Goal: Navigation & Orientation: Find specific page/section

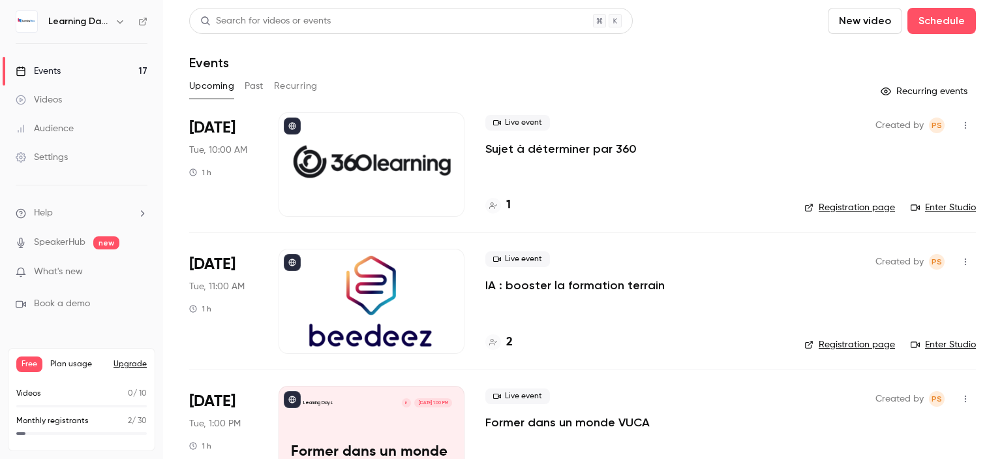
click at [60, 70] on div "Events" at bounding box center [38, 71] width 45 height 13
click at [937, 23] on button "Schedule" at bounding box center [942, 21] width 69 height 26
click at [775, 59] on div at bounding box center [501, 229] width 1002 height 459
click at [932, 23] on button "Schedule" at bounding box center [942, 21] width 69 height 26
click at [886, 54] on div "One time event" at bounding box center [905, 56] width 99 height 13
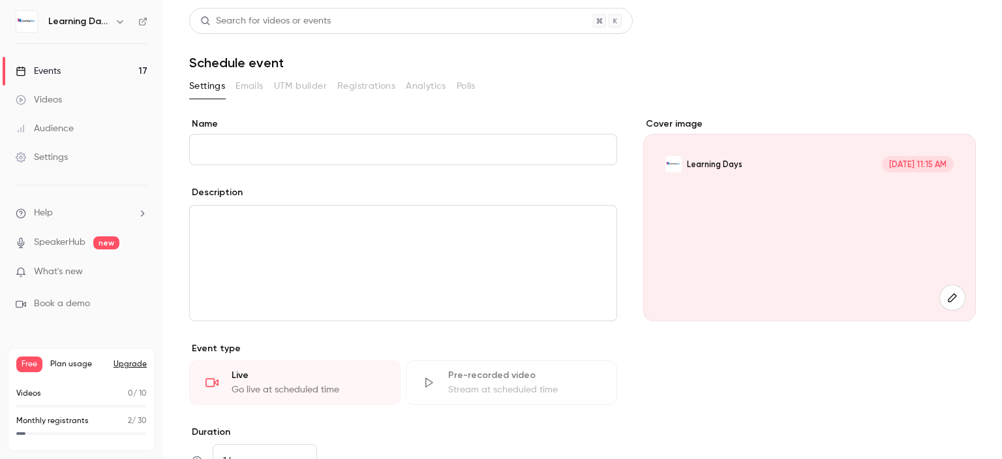
scroll to position [282, 0]
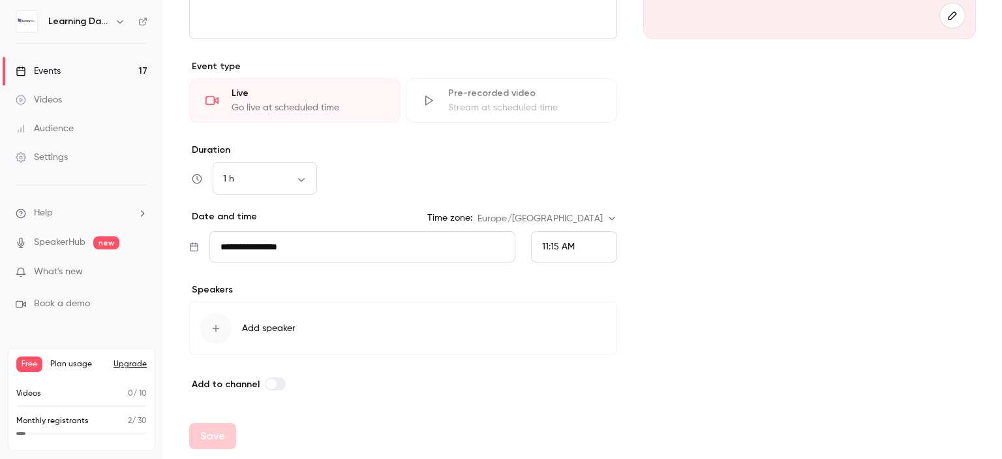
click at [74, 65] on link "Events 17" at bounding box center [81, 71] width 163 height 29
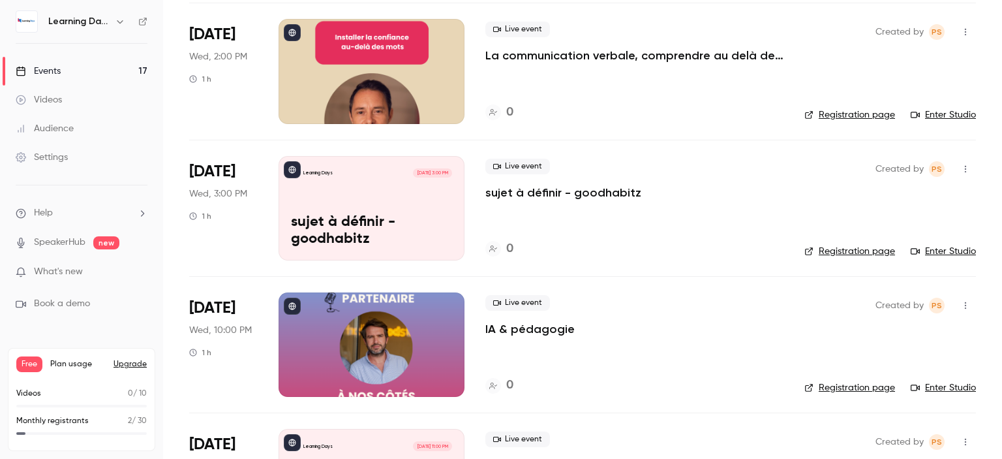
scroll to position [1055, 0]
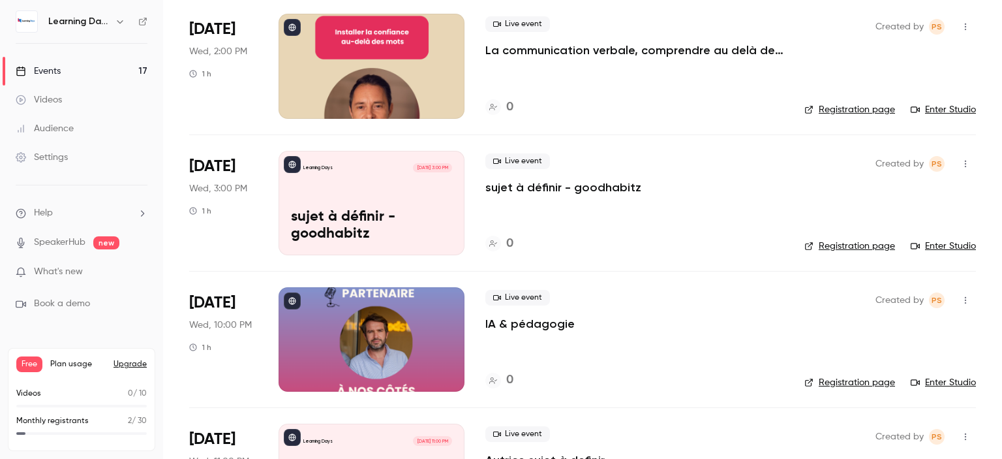
click at [142, 27] on div "Learning Days" at bounding box center [82, 21] width 132 height 22
click at [140, 21] on icon at bounding box center [142, 21] width 9 height 9
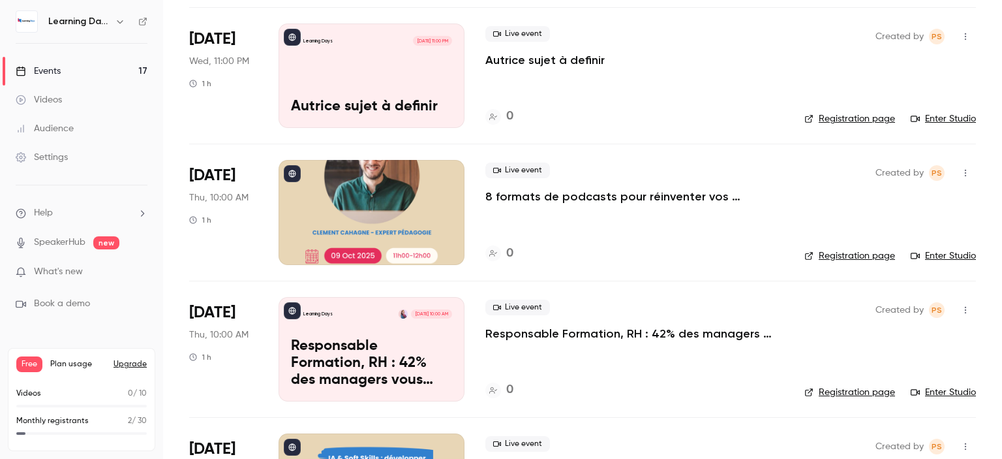
scroll to position [1566, 0]
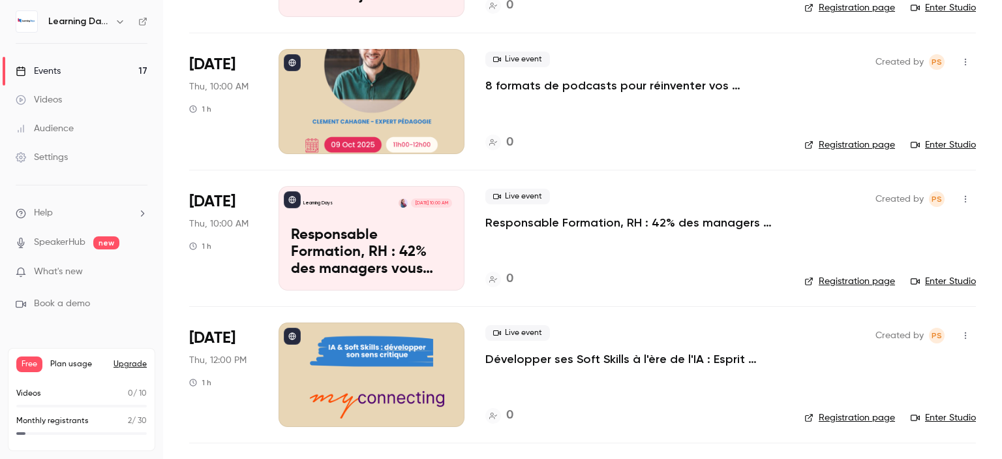
click at [936, 146] on link "Enter Studio" at bounding box center [943, 144] width 65 height 13
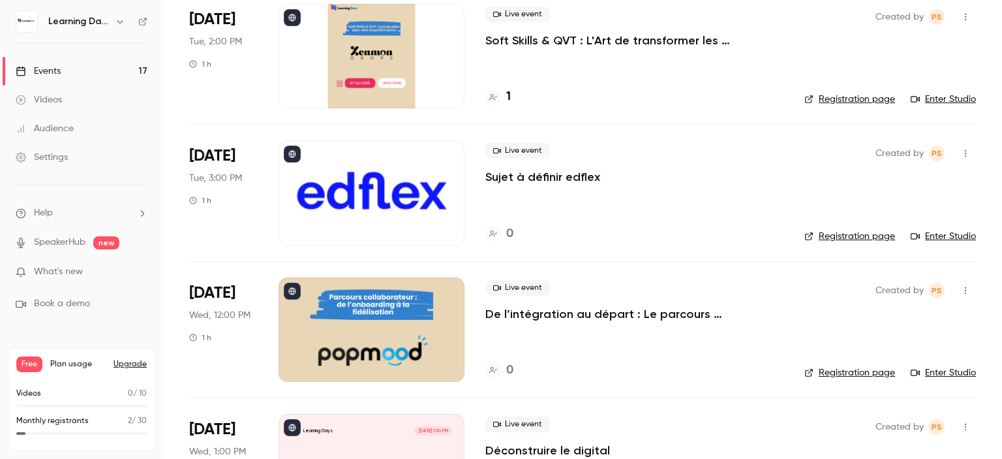
scroll to position [521, 0]
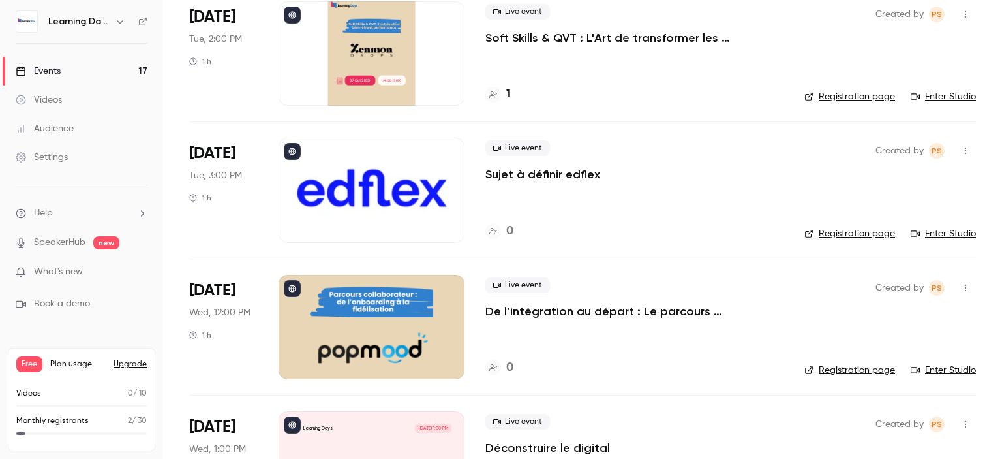
click at [82, 129] on link "Audience" at bounding box center [81, 128] width 163 height 29
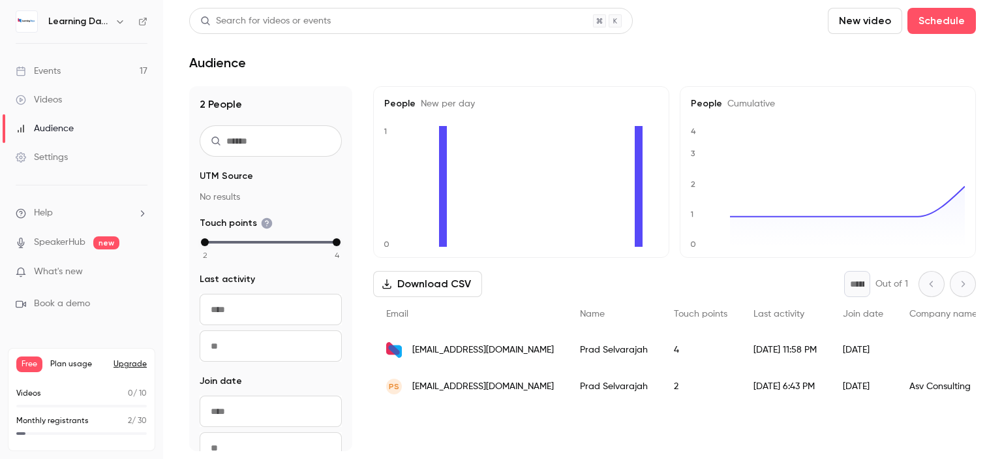
click at [65, 159] on div "Settings" at bounding box center [42, 157] width 52 height 13
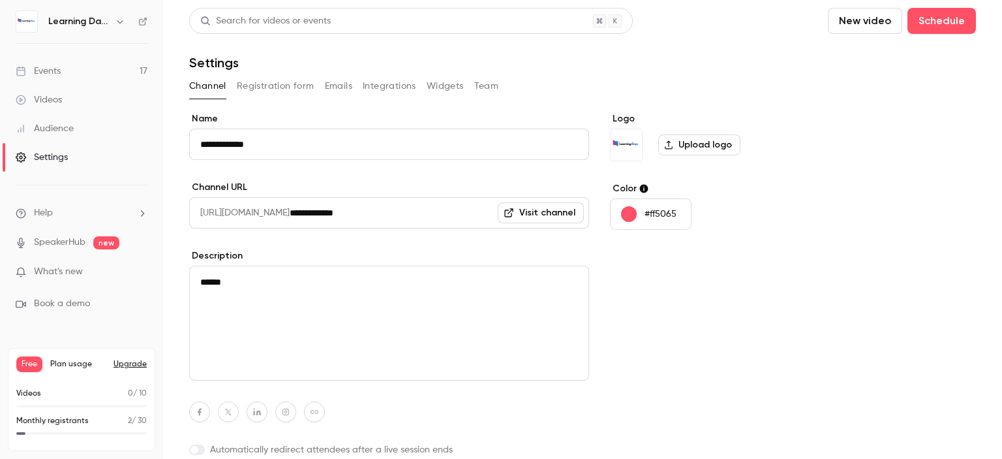
click at [267, 94] on button "Registration form" at bounding box center [276, 86] width 78 height 21
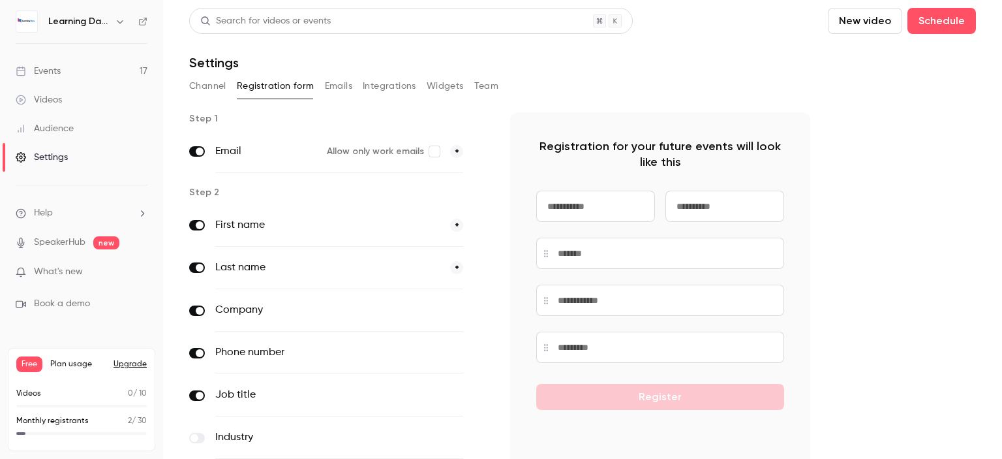
click at [358, 93] on div "Channel Registration form Emails Integrations Widgets Team" at bounding box center [582, 86] width 787 height 21
click at [343, 86] on button "Emails" at bounding box center [338, 86] width 27 height 21
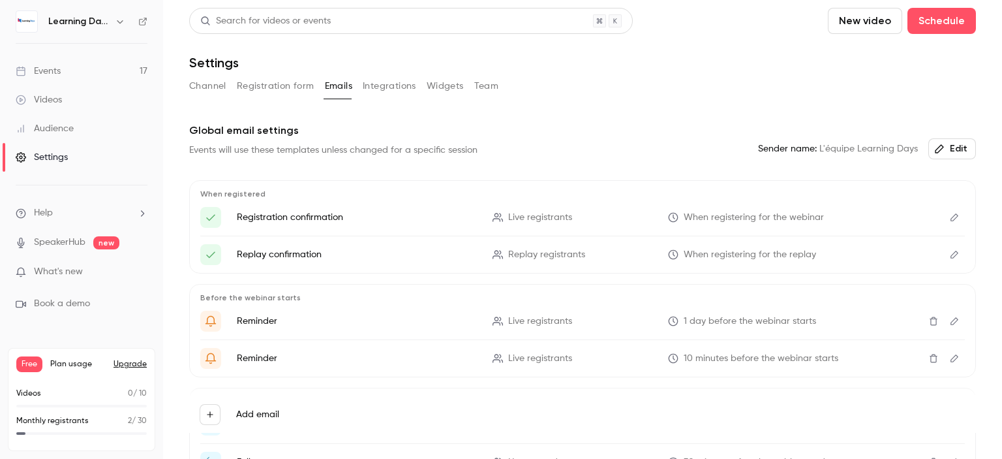
click at [383, 86] on button "Integrations" at bounding box center [390, 86] width 54 height 21
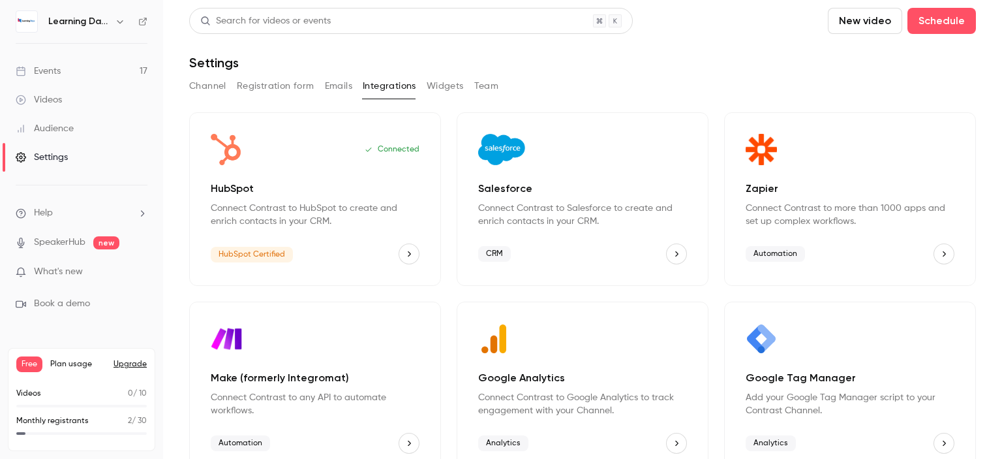
click at [59, 71] on div "Events" at bounding box center [38, 71] width 45 height 13
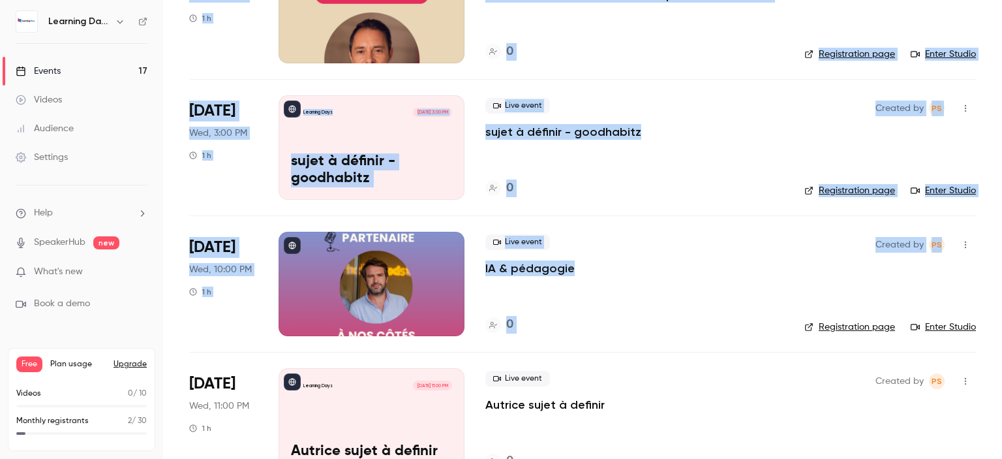
scroll to position [1125, 0]
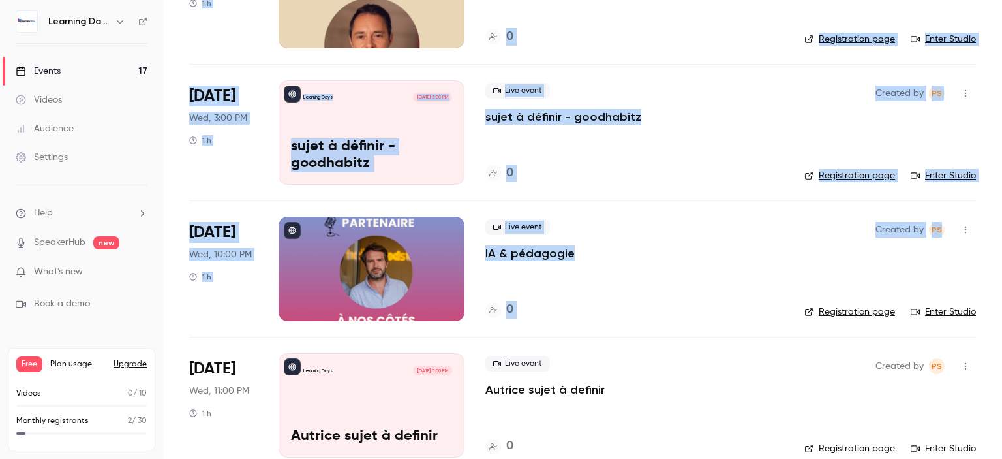
drag, startPoint x: 1002, startPoint y: 73, endPoint x: 1002, endPoint y: 258, distance: 184.7
click at [1002, 258] on main "Search for videos or events New video Schedule Events Upcoming Past Recurring R…" at bounding box center [582, 229] width 839 height 459
click at [980, 253] on main "Search for videos or events New video Schedule Events Upcoming Past Recurring R…" at bounding box center [582, 229] width 839 height 459
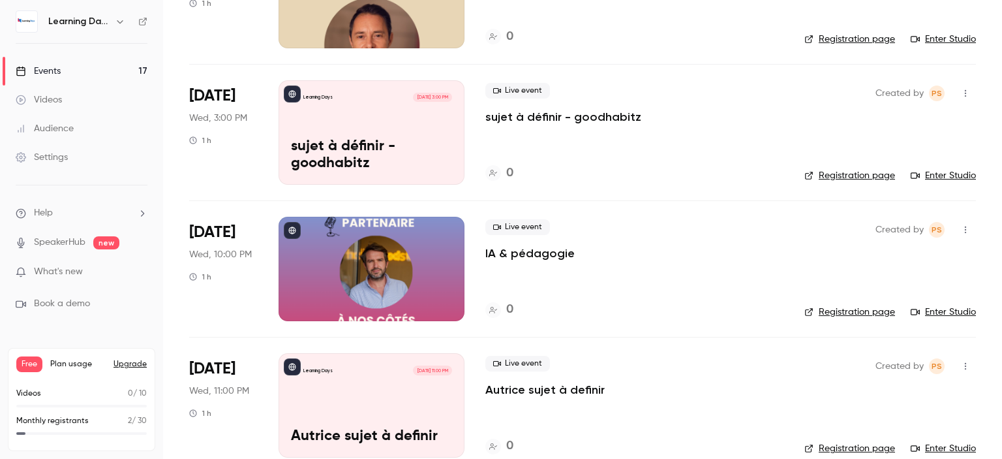
click at [141, 23] on icon at bounding box center [142, 21] width 9 height 9
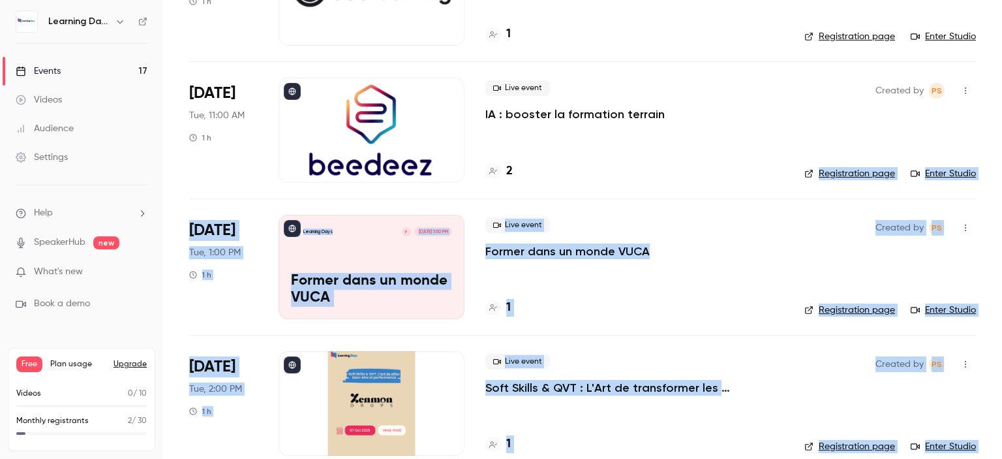
drag, startPoint x: 1002, startPoint y: 244, endPoint x: 996, endPoint y: 73, distance: 171.1
click at [996, 73] on main "Search for videos or events New video Schedule Events Upcoming Past Recurring R…" at bounding box center [582, 229] width 839 height 459
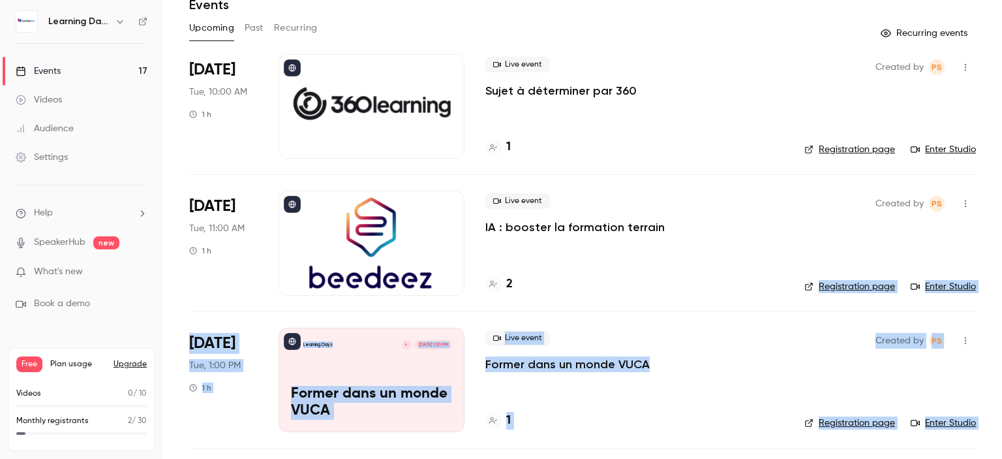
scroll to position [0, 0]
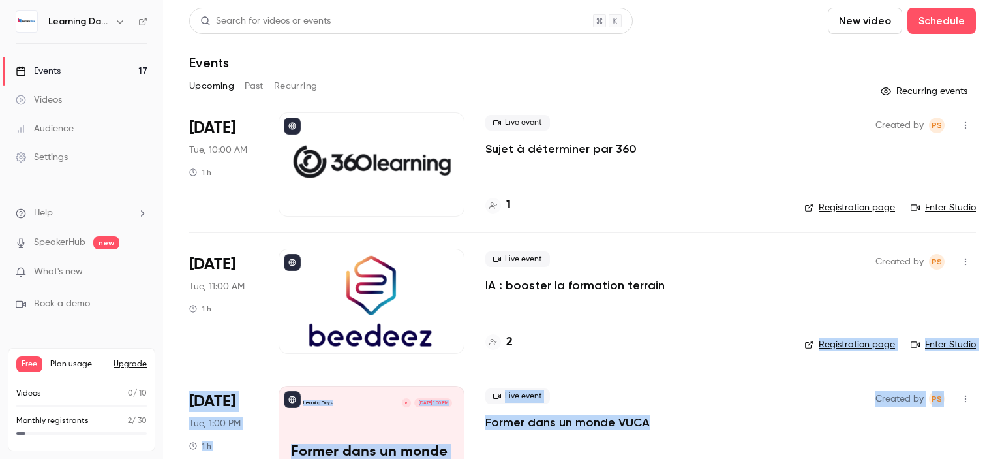
click at [401, 177] on div at bounding box center [372, 164] width 186 height 104
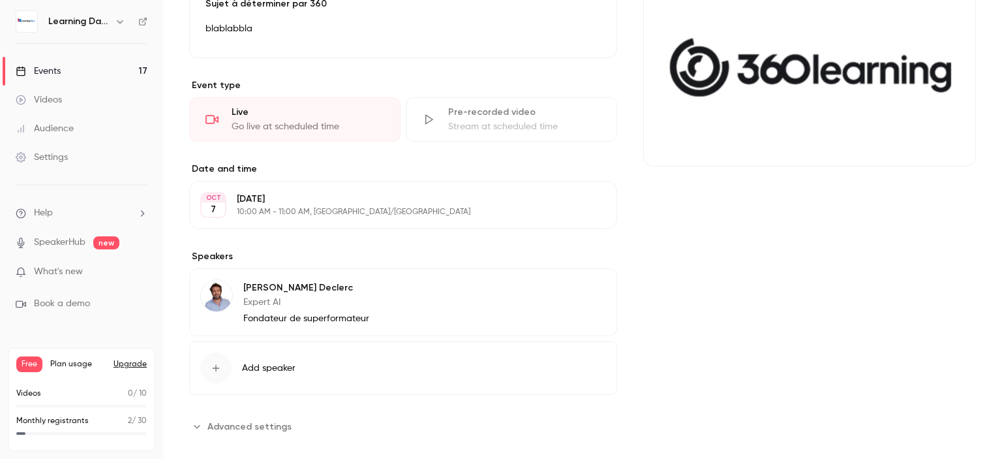
scroll to position [156, 0]
click at [484, 303] on div "[PERSON_NAME] Expert AI Fondateur de superformateur Edit" at bounding box center [403, 301] width 428 height 68
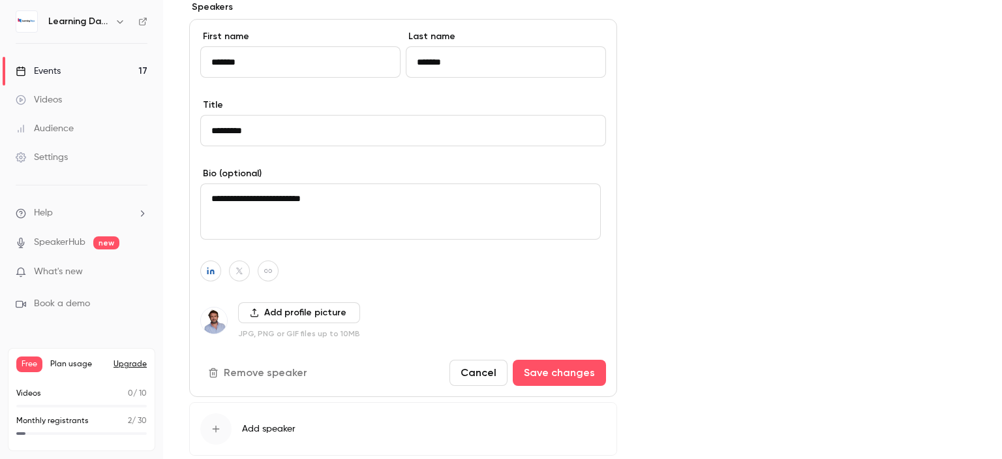
scroll to position [418, 0]
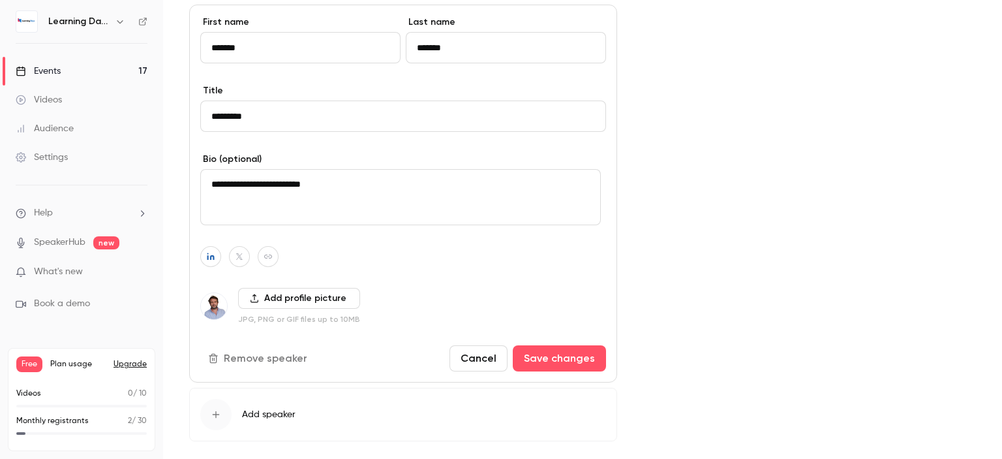
click at [488, 354] on button "Cancel" at bounding box center [479, 358] width 58 height 26
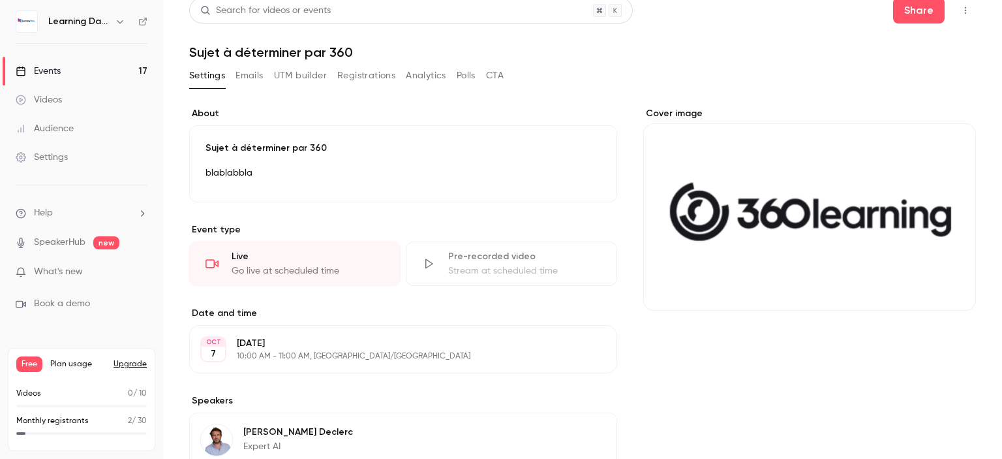
scroll to position [0, 0]
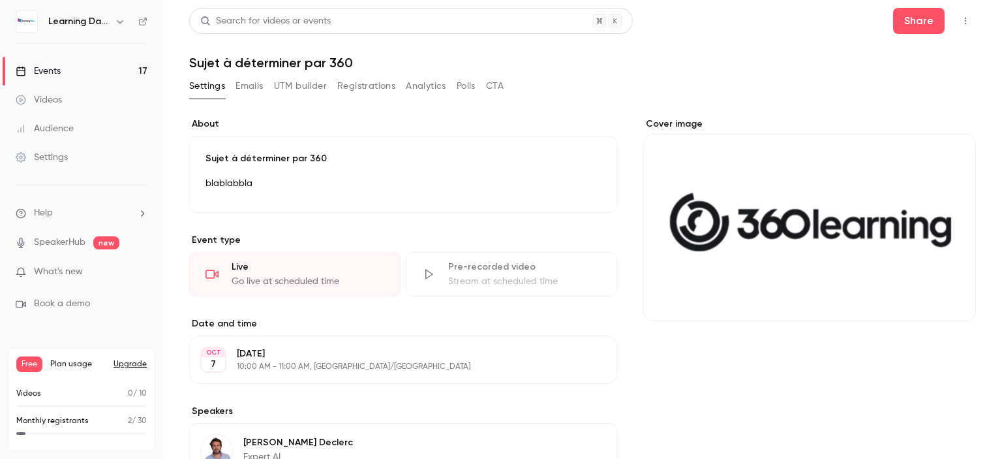
click at [52, 99] on div "Videos" at bounding box center [39, 99] width 46 height 13
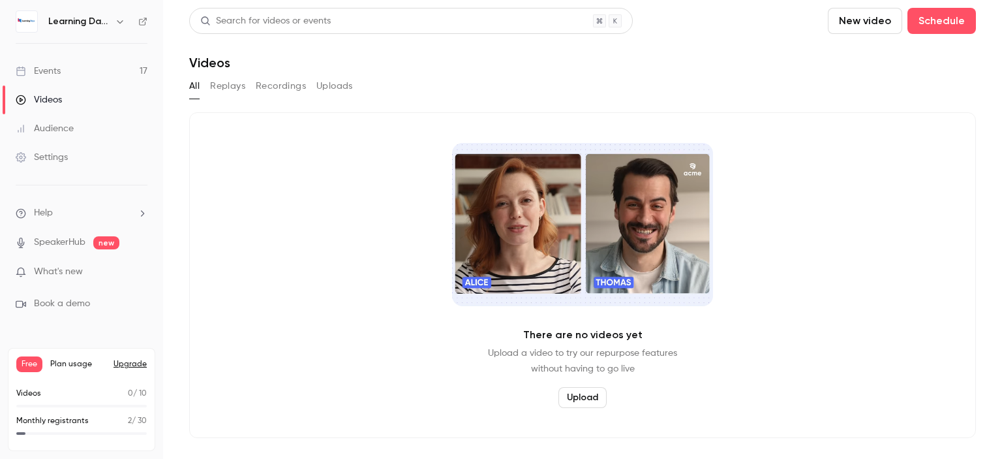
click at [52, 71] on div "Events" at bounding box center [38, 71] width 45 height 13
